Goal: Find specific page/section: Locate a particular part of the current website

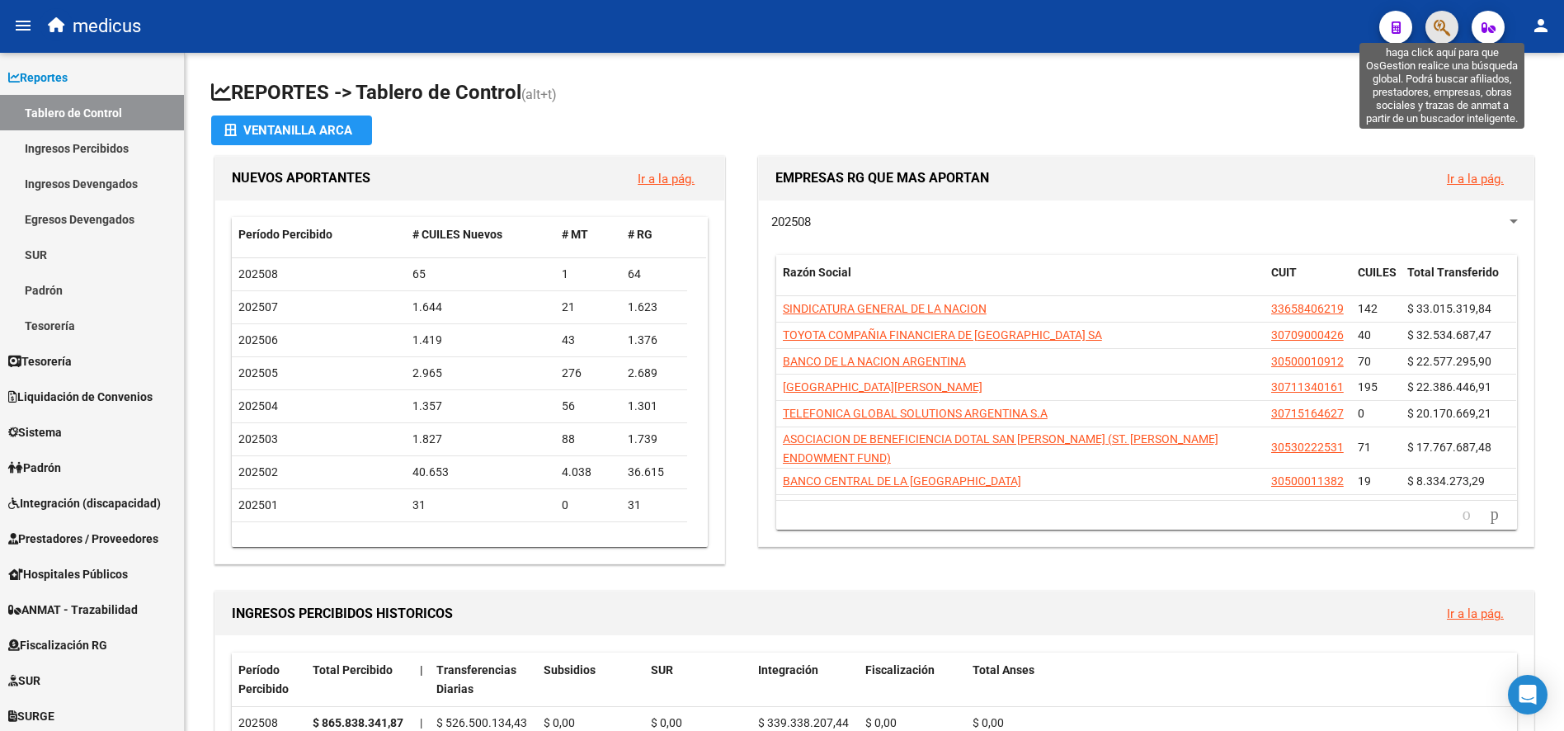
click at [1434, 21] on icon "button" at bounding box center [1442, 27] width 17 height 19
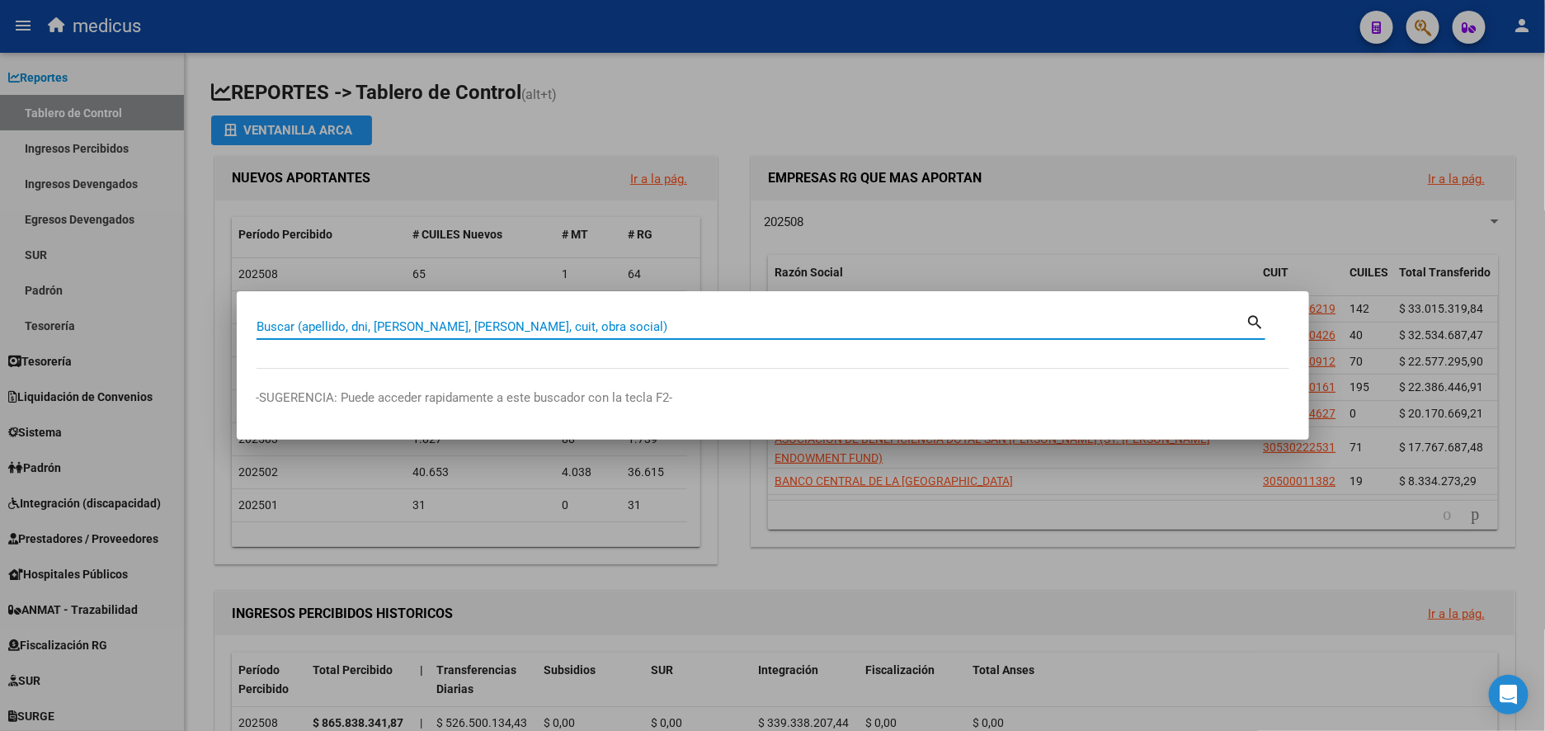
click at [526, 335] on div "Buscar (apellido, dni, [PERSON_NAME], [PERSON_NAME], cuit, obra social)" at bounding box center [752, 326] width 990 height 25
paste input "30-71720577-0"
type input "30717205770"
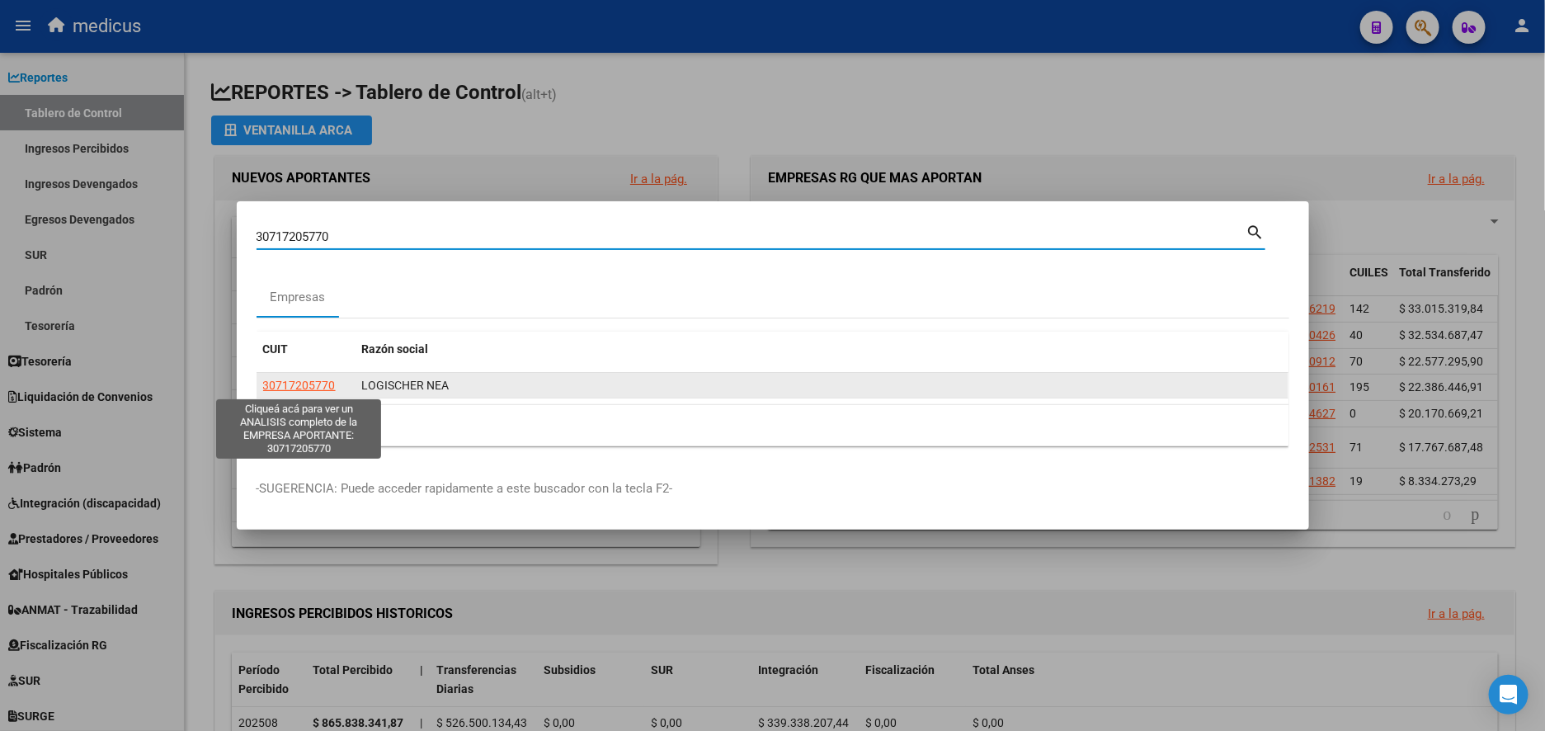
click at [292, 386] on span "30717205770" at bounding box center [299, 385] width 73 height 13
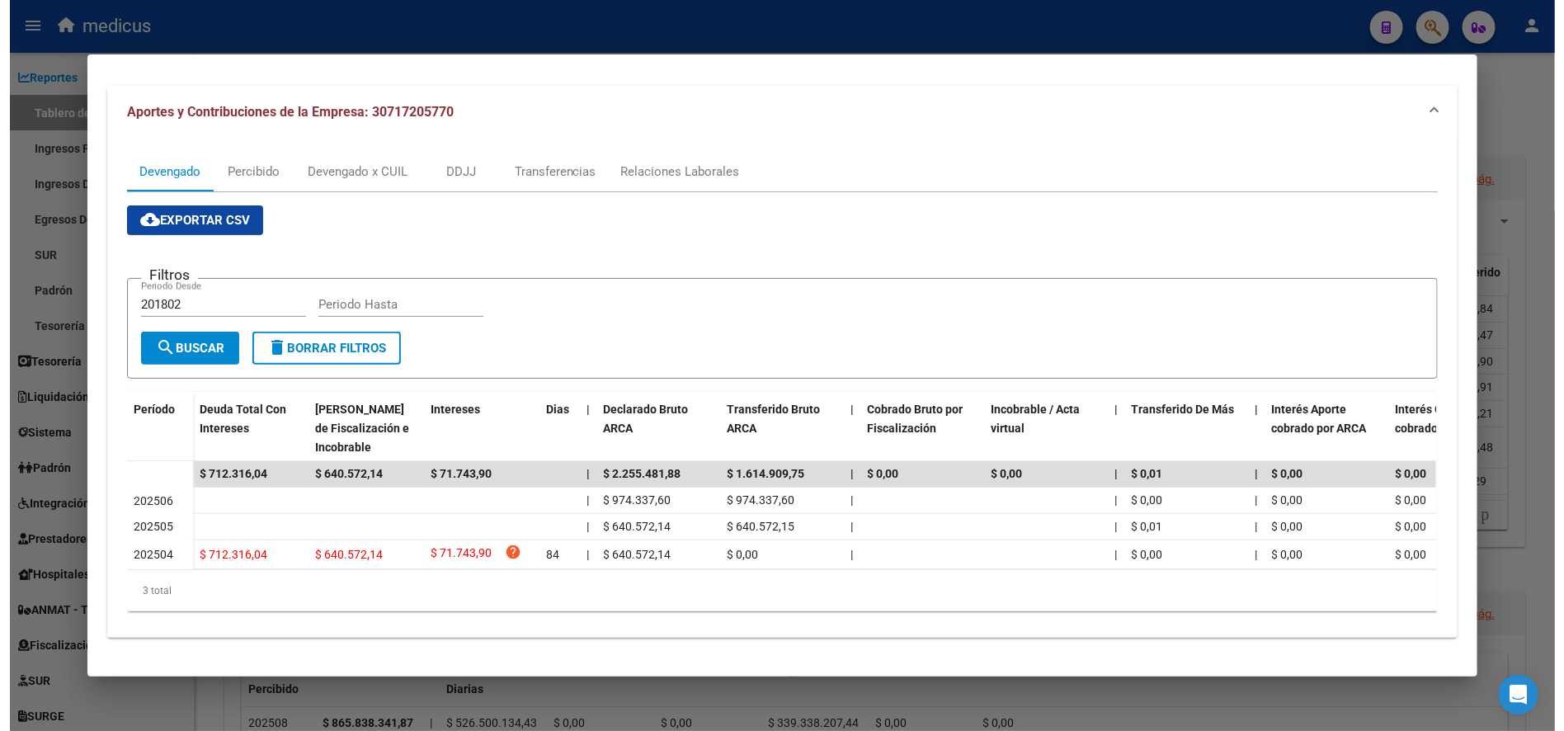
scroll to position [174, 0]
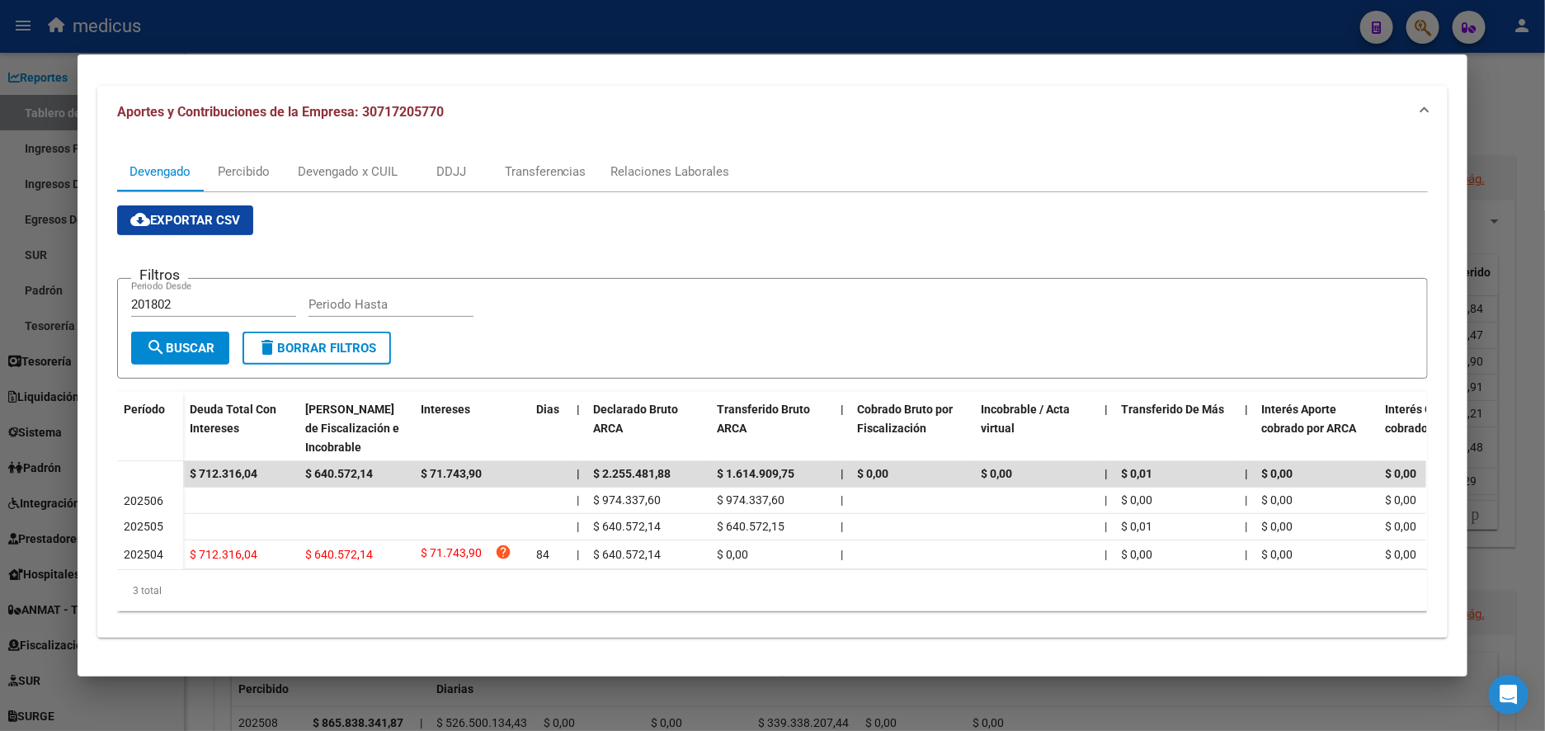
click at [1540, 117] on div at bounding box center [772, 365] width 1545 height 731
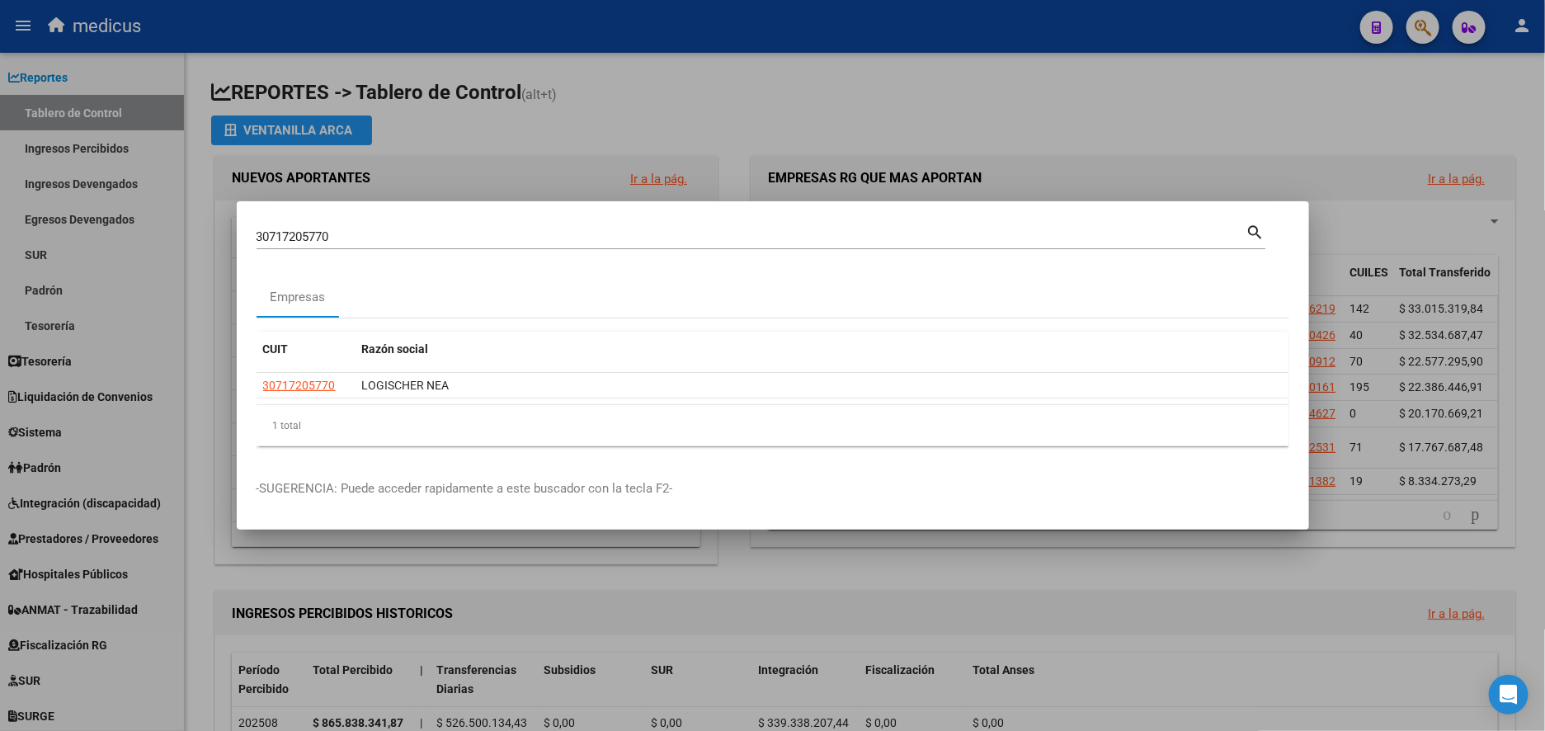
click at [1517, 21] on div at bounding box center [772, 365] width 1545 height 731
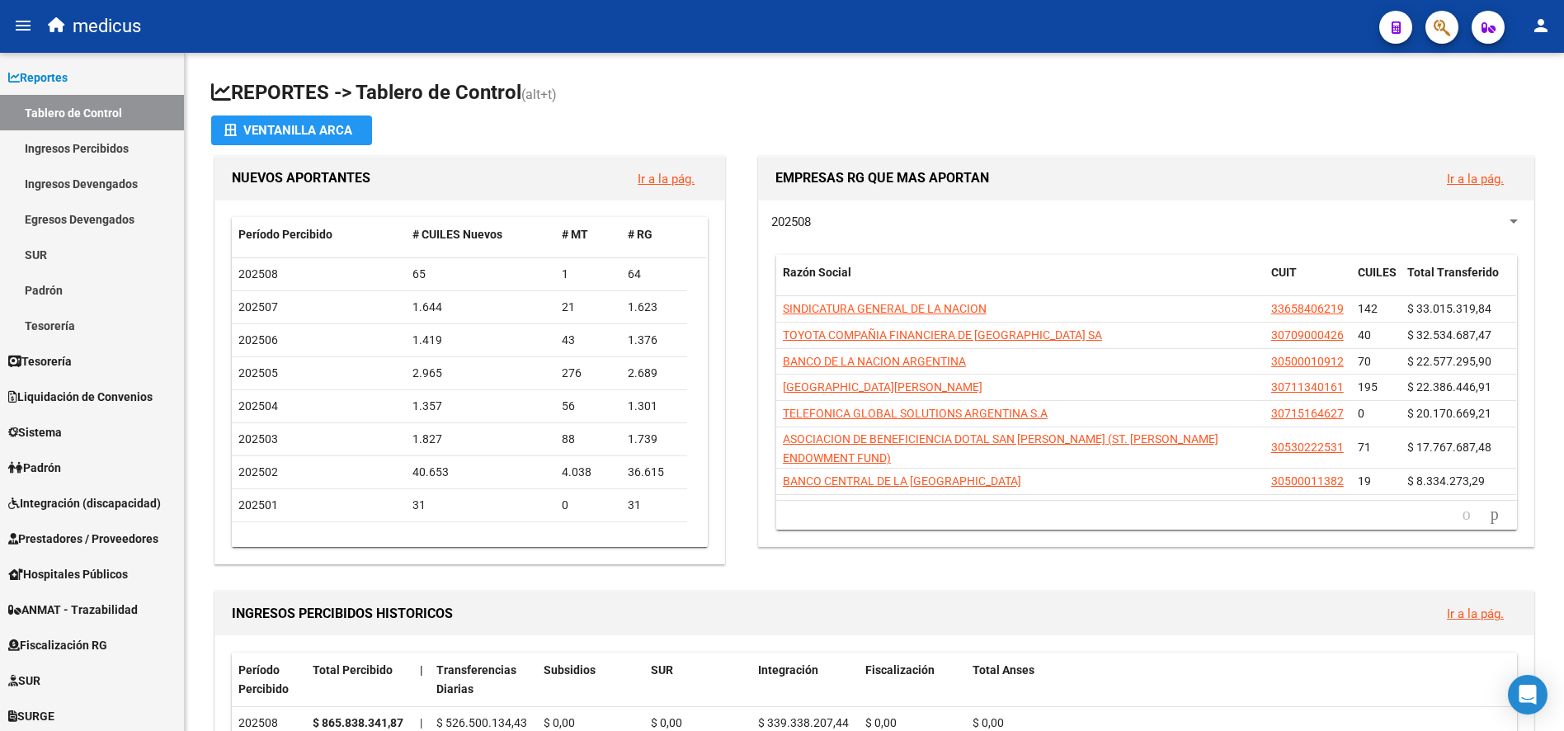
click at [1545, 25] on mat-icon "person" at bounding box center [1541, 26] width 20 height 20
click at [1517, 109] on button "exit_to_app Salir" at bounding box center [1507, 109] width 101 height 40
